Goal: Check status: Check status

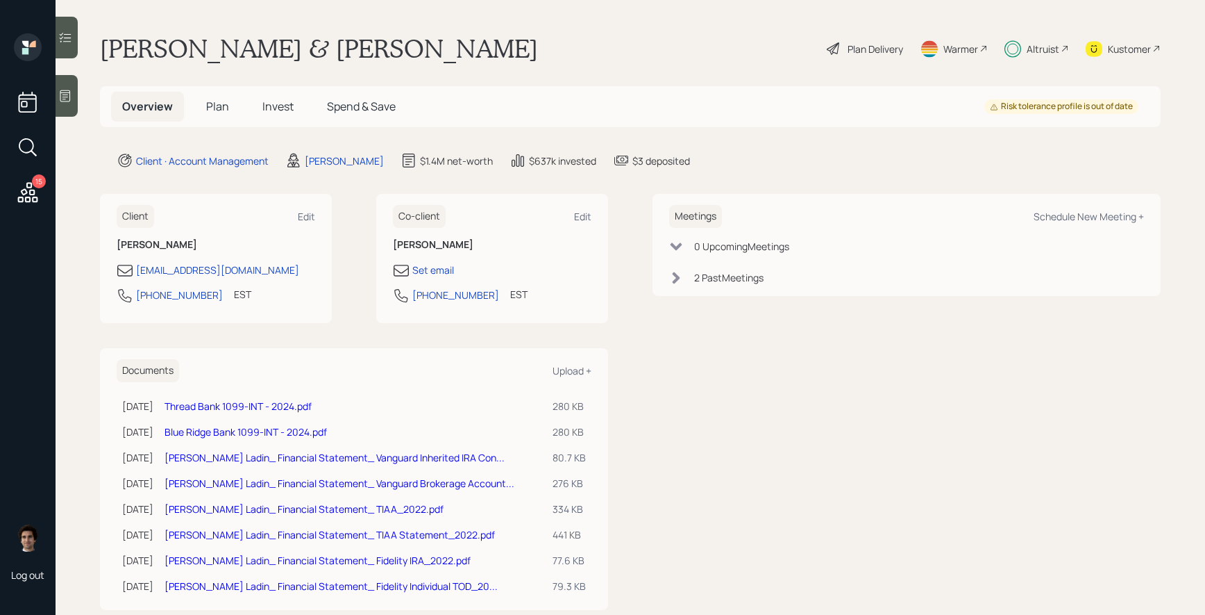
click at [283, 101] on span "Invest" at bounding box center [277, 106] width 31 height 15
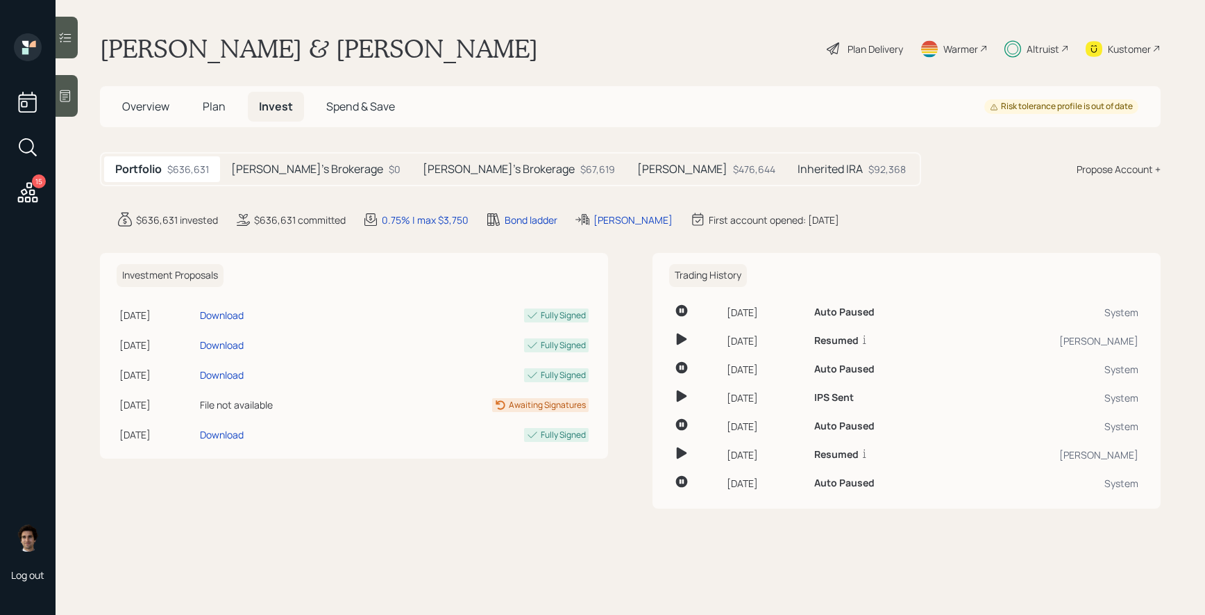
click at [798, 174] on h5 "Inherited IRA" at bounding box center [830, 168] width 65 height 13
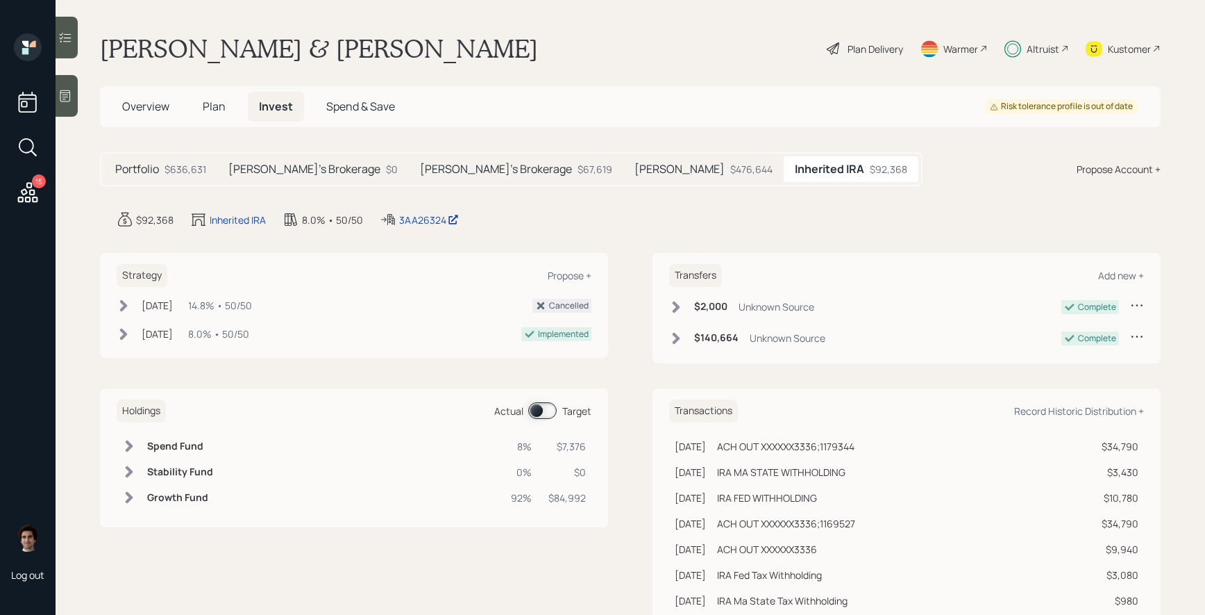
click at [401, 228] on main "[PERSON_NAME] & [PERSON_NAME] Plan Delivery Warmer Altruist Kustomer Overview P…" at bounding box center [631, 307] width 1150 height 615
click at [401, 216] on div "3AA26324" at bounding box center [429, 219] width 60 height 15
